Goal: Information Seeking & Learning: Learn about a topic

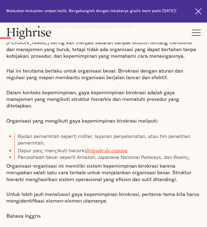
scroll to position [262, 0]
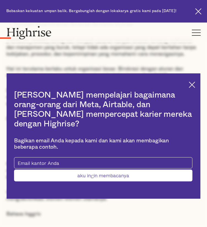
click at [168, 84] on div "[PERSON_NAME] mempelajari bagaimana orang-orang dari Meta, Airtable, dan [PERSO…" at bounding box center [104, 135] width 194 height 125
click at [189, 85] on img at bounding box center [192, 85] width 6 height 6
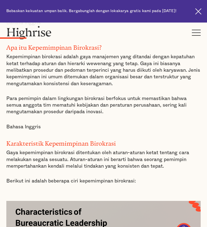
scroll to position [454, 0]
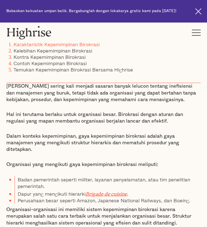
scroll to position [0, 0]
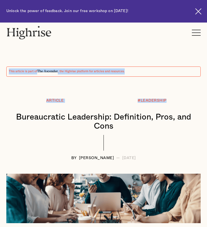
drag, startPoint x: 176, startPoint y: 26, endPoint x: 232, endPoint y: 94, distance: 87.5
click at [207, 94] on html "Unlock the power of feedback. Join our free workshop on October 15th! Learn Mor…" at bounding box center [103, 113] width 207 height 227
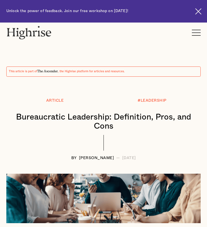
click at [178, 113] on h1 "Bureaucratic Leadership: Definition, Pros, and Cons" at bounding box center [103, 122] width 183 height 18
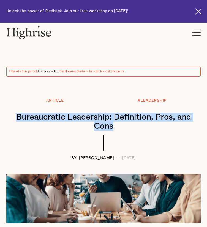
drag, startPoint x: 171, startPoint y: 113, endPoint x: 38, endPoint y: 102, distance: 133.0
click at [38, 113] on h1 "Bureaucratic Leadership: Definition, Pros, and Cons" at bounding box center [103, 122] width 183 height 18
copy h1 "Bureaucratic Leadership: Definition, Pros, and Cons"
click at [37, 26] on img at bounding box center [28, 32] width 45 height 13
click at [143, 113] on h1 "Bureaucratic Leadership: Definition, Pros, and Cons" at bounding box center [103, 122] width 183 height 18
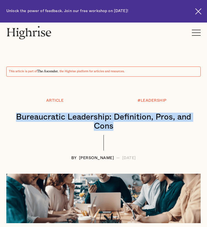
drag, startPoint x: 172, startPoint y: 113, endPoint x: 29, endPoint y: 97, distance: 144.1
click at [29, 113] on h1 "Bureaucratic Leadership: Definition, Pros, and Cons" at bounding box center [103, 122] width 183 height 18
copy h1 "Bureaucratic Leadership: Definition, Pros, and Cons"
click at [123, 113] on h1 "Bureaucratic Leadership: Definition, Pros, and Cons" at bounding box center [103, 122] width 183 height 18
click at [35, 26] on img at bounding box center [28, 32] width 45 height 13
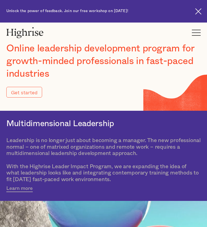
click at [43, 26] on img at bounding box center [24, 32] width 37 height 13
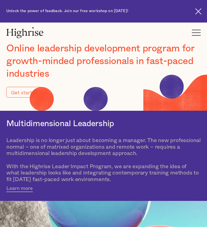
click at [199, 8] on img at bounding box center [198, 11] width 6 height 6
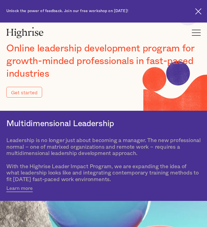
drag, startPoint x: 49, startPoint y: 12, endPoint x: 13, endPoint y: 14, distance: 36.1
click at [13, 23] on div "How It Works Individuals Programs 1 Highrise Leader A 6-month program to grow l…" at bounding box center [103, 33] width 207 height 20
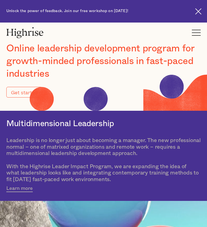
click at [0, 0] on div at bounding box center [0, 0] width 0 height 0
